Goal: Navigation & Orientation: Go to known website

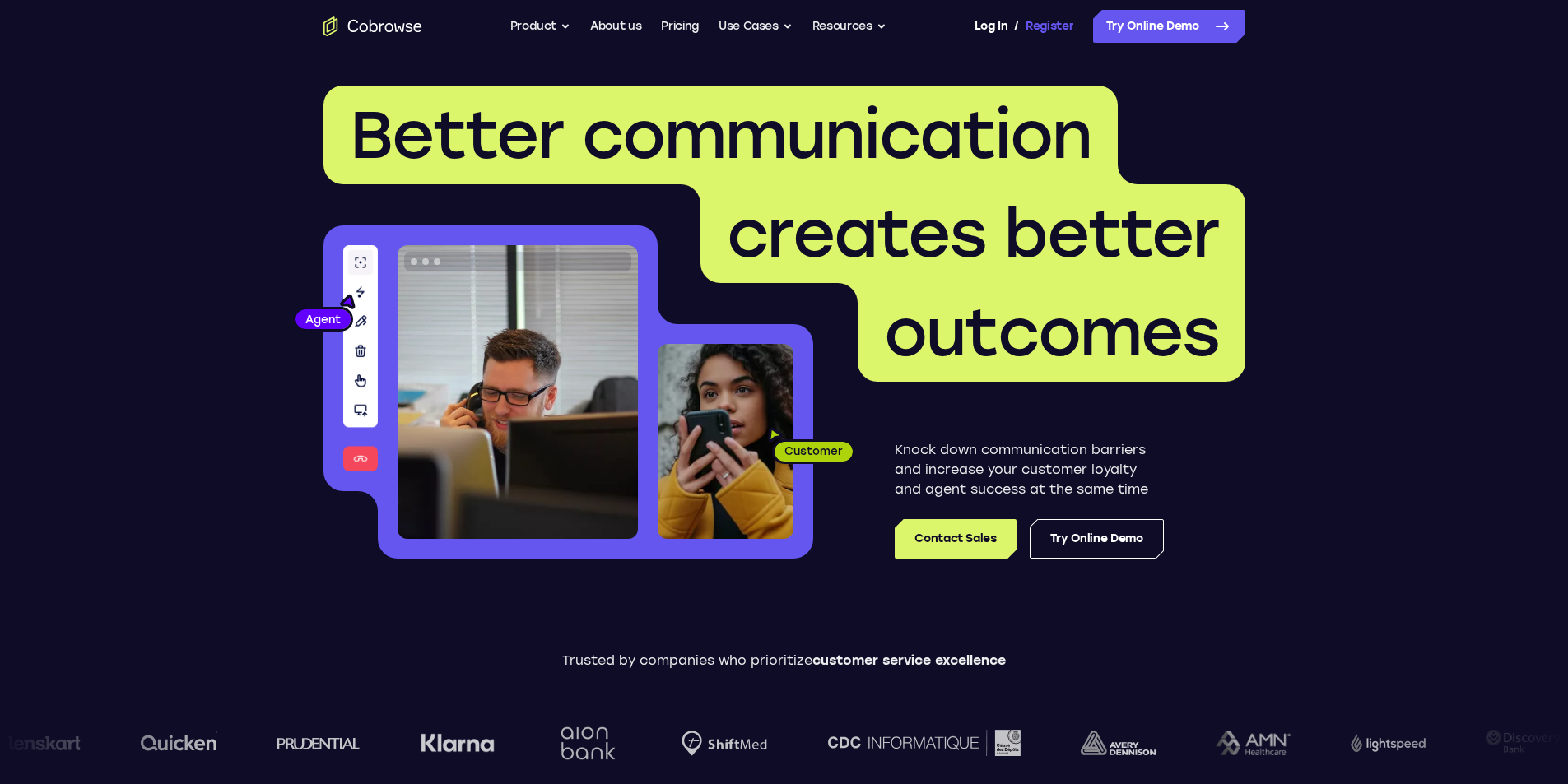
click at [1025, 28] on link "Register" at bounding box center [1049, 26] width 48 height 33
click at [1091, 540] on link "Try Online Demo" at bounding box center [1096, 538] width 134 height 39
